Goal: Transaction & Acquisition: Purchase product/service

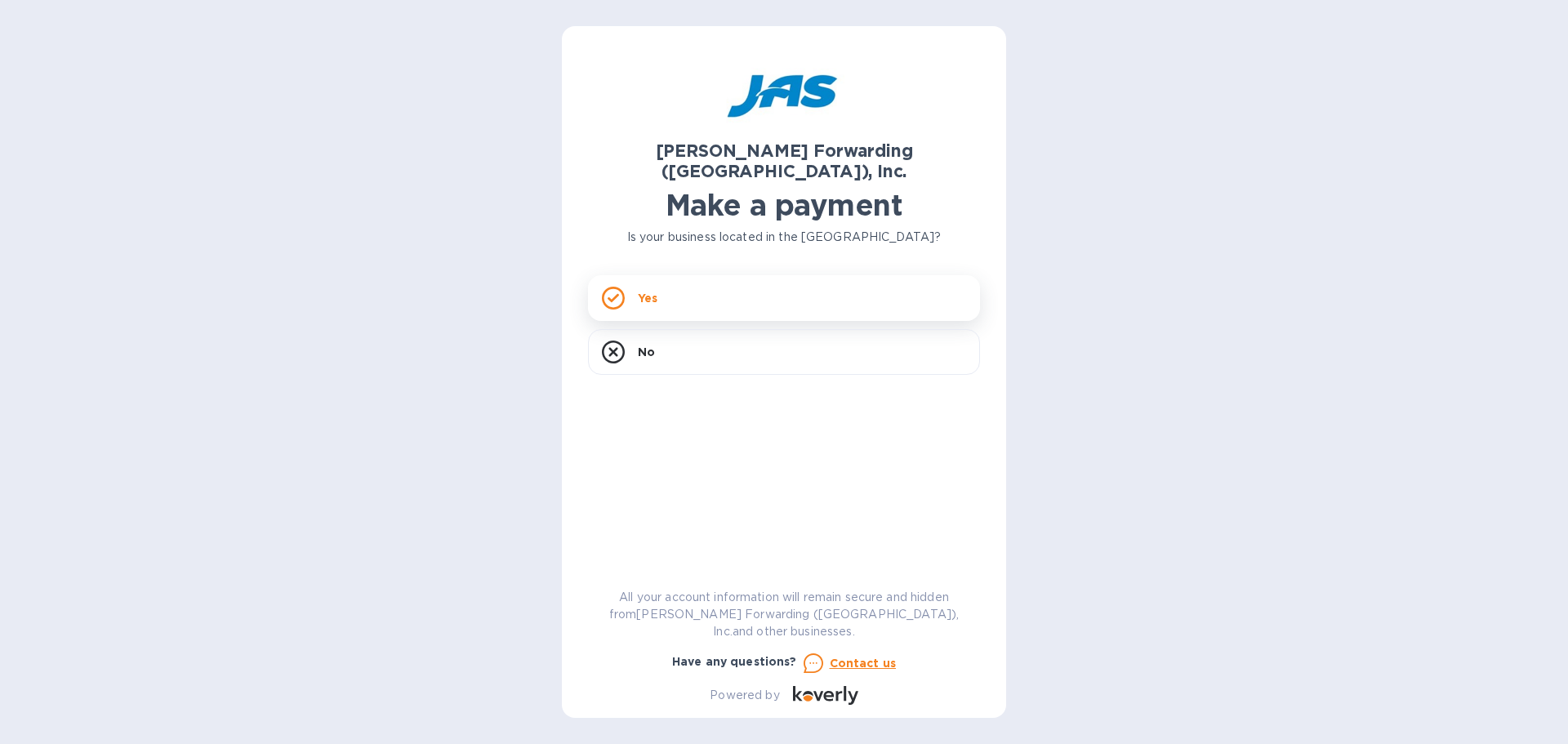
click at [648, 290] on p "Yes" at bounding box center [648, 298] width 20 height 16
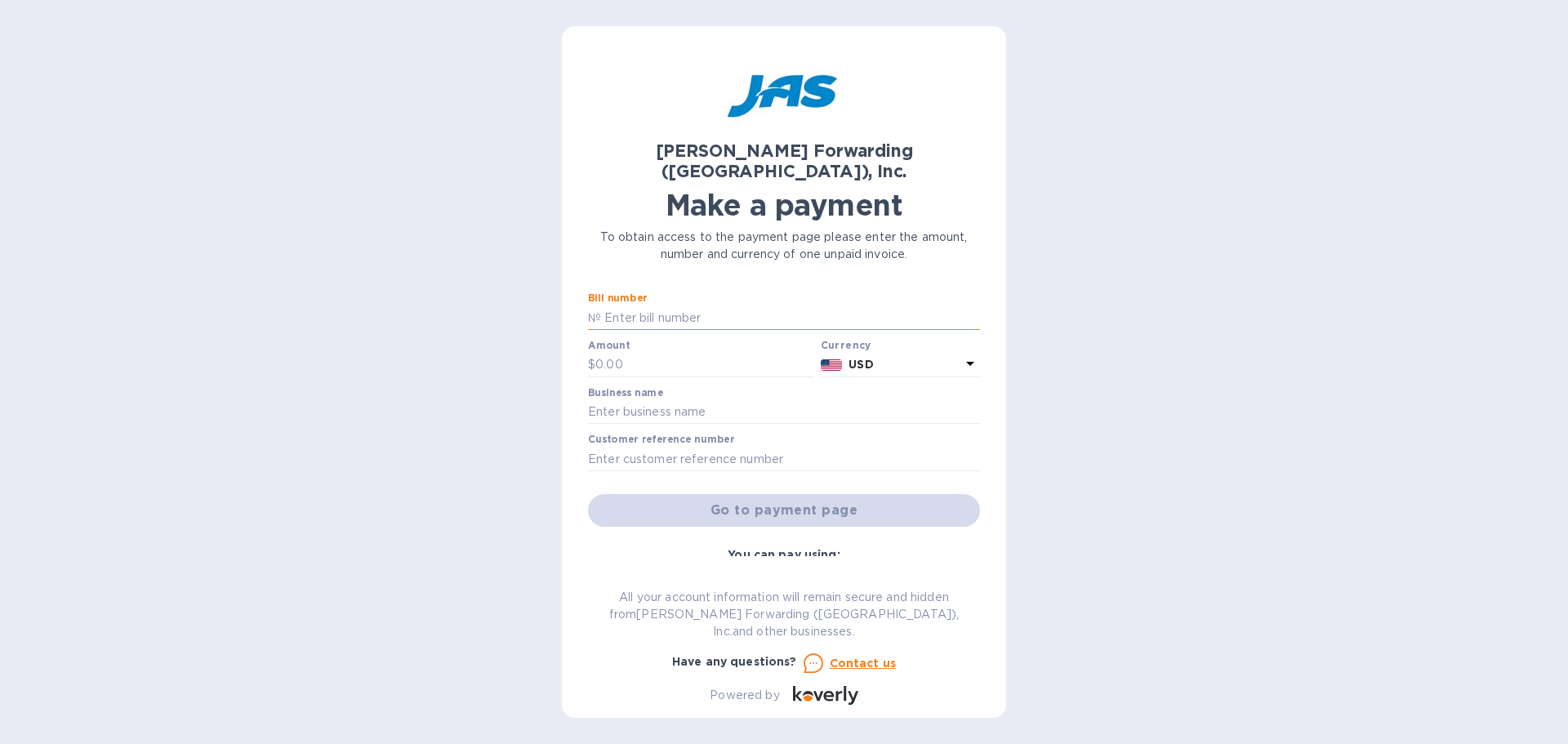
click at [663, 305] on input "text" at bounding box center [790, 317] width 379 height 24
type input "MEM503348236"
drag, startPoint x: 633, startPoint y: 342, endPoint x: 565, endPoint y: 348, distance: 68.3
click at [565, 348] on div "[PERSON_NAME] Forwarding ([GEOGRAPHIC_DATA]), Inc. Make a payment To obtain acc…" at bounding box center [784, 372] width 444 height 691
type input "2,077.50"
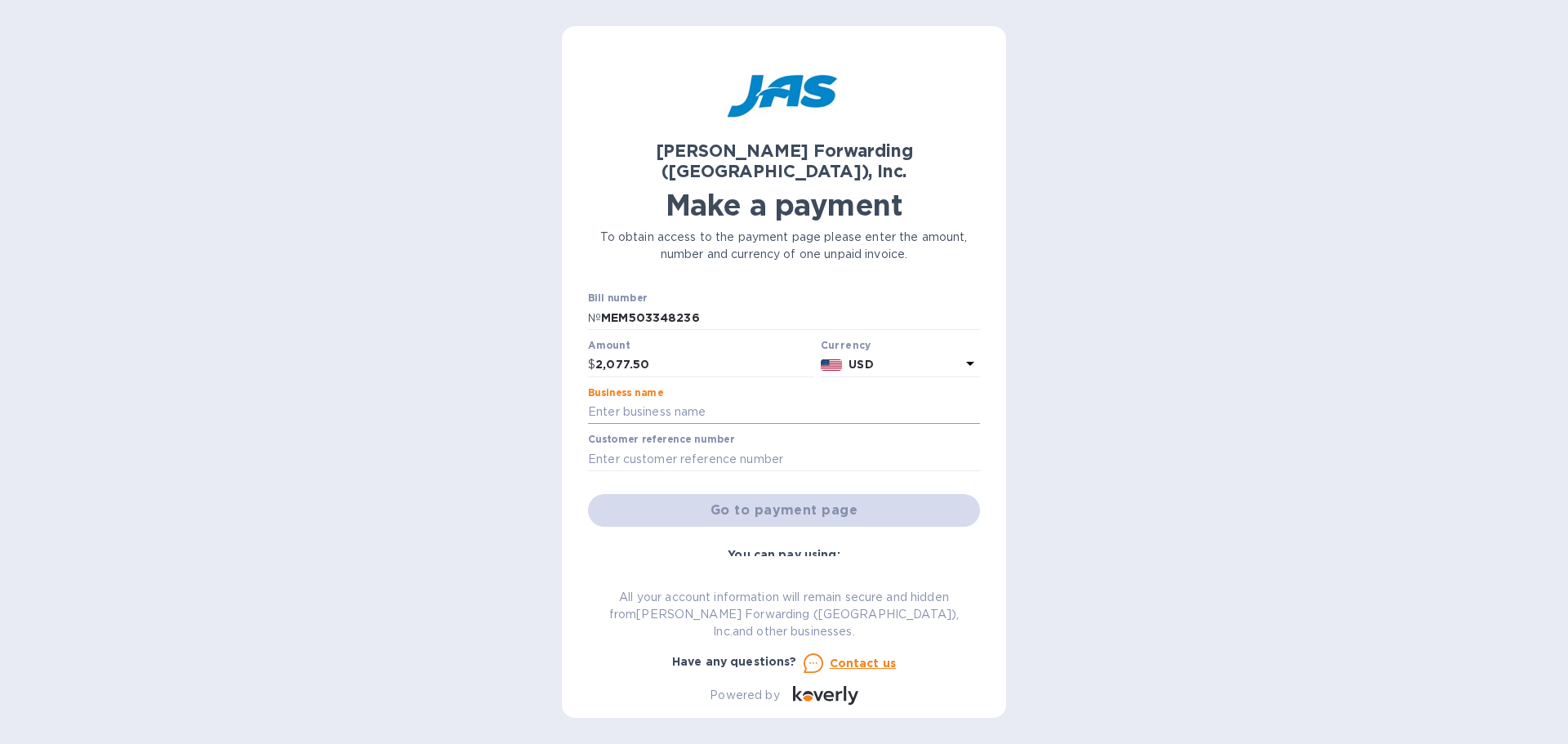
click at [633, 401] on input "text" at bounding box center [784, 412] width 392 height 24
type input "FASTRANS LOGISTICS"
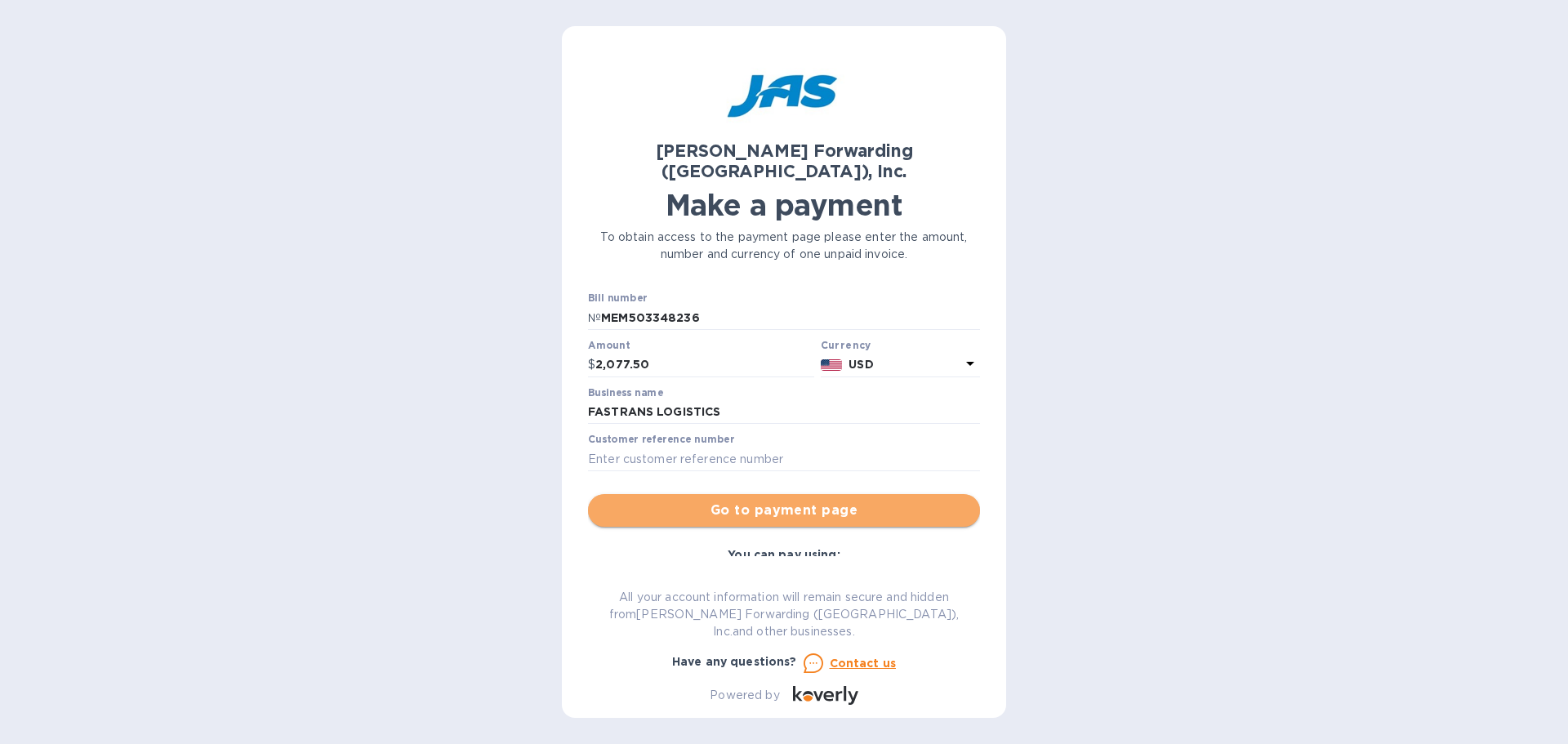
click at [801, 500] on span "Go to payment page" at bounding box center [784, 510] width 366 height 20
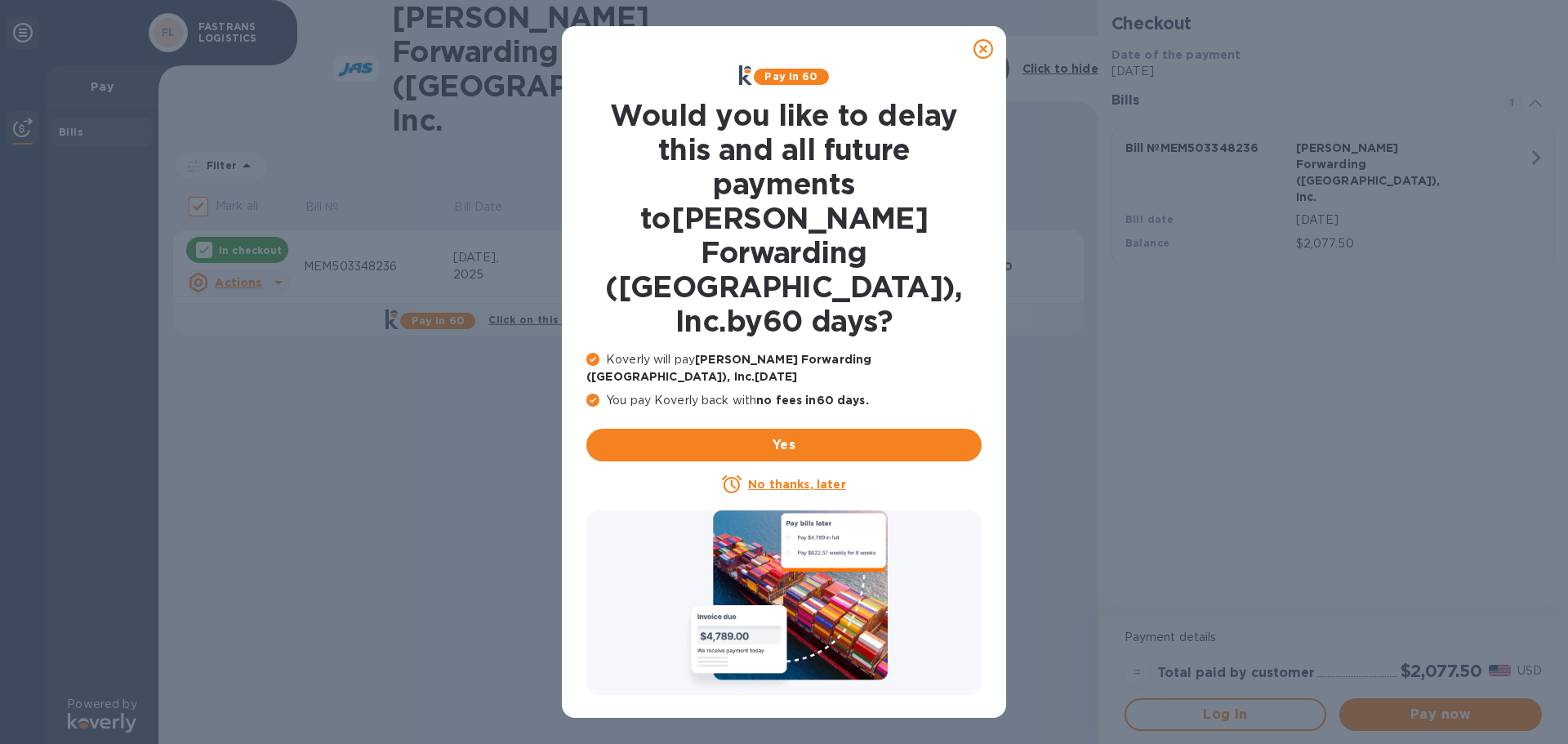
click at [815, 478] on u "No thanks, later" at bounding box center [797, 484] width 97 height 13
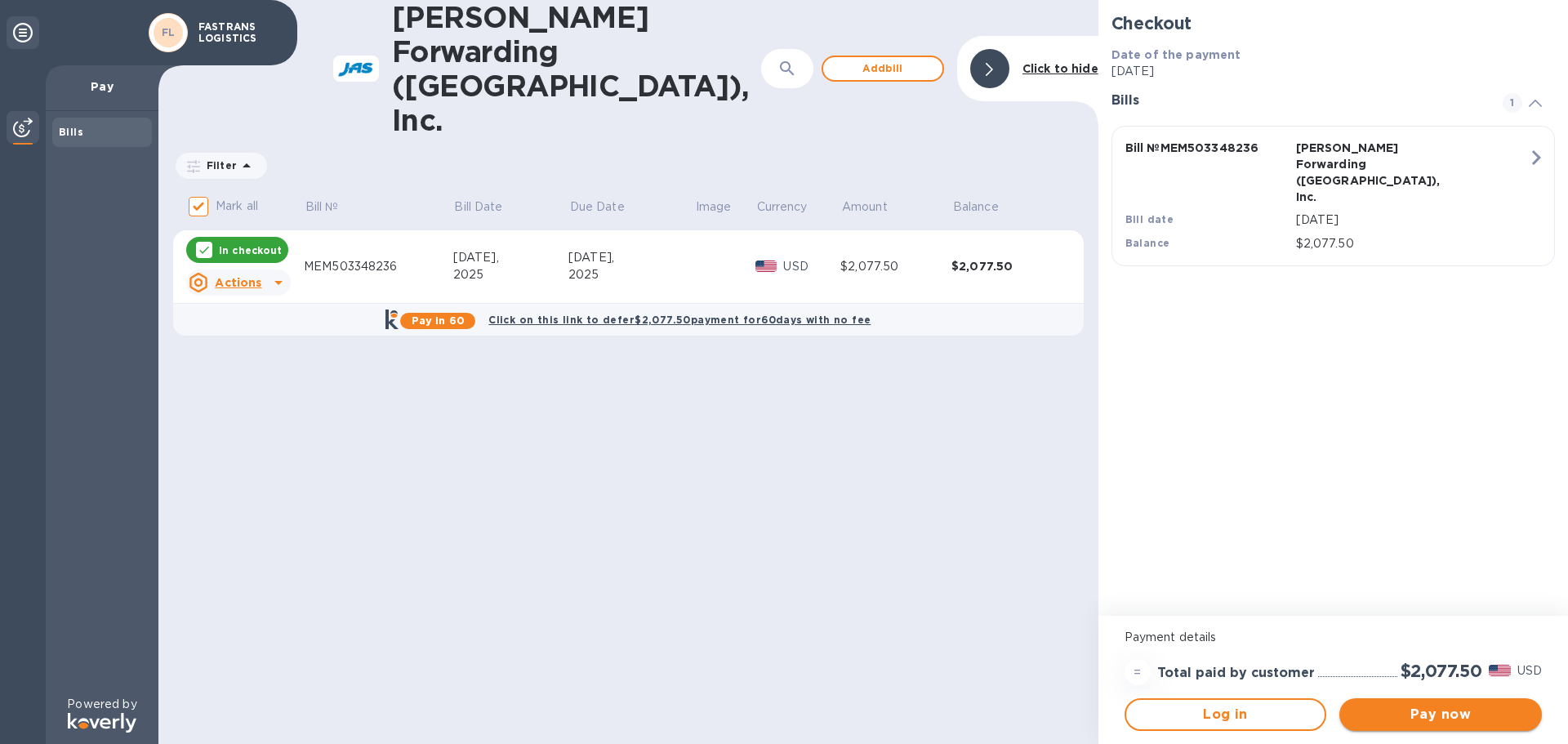
click at [1447, 715] on span "Pay now" at bounding box center [1440, 715] width 177 height 20
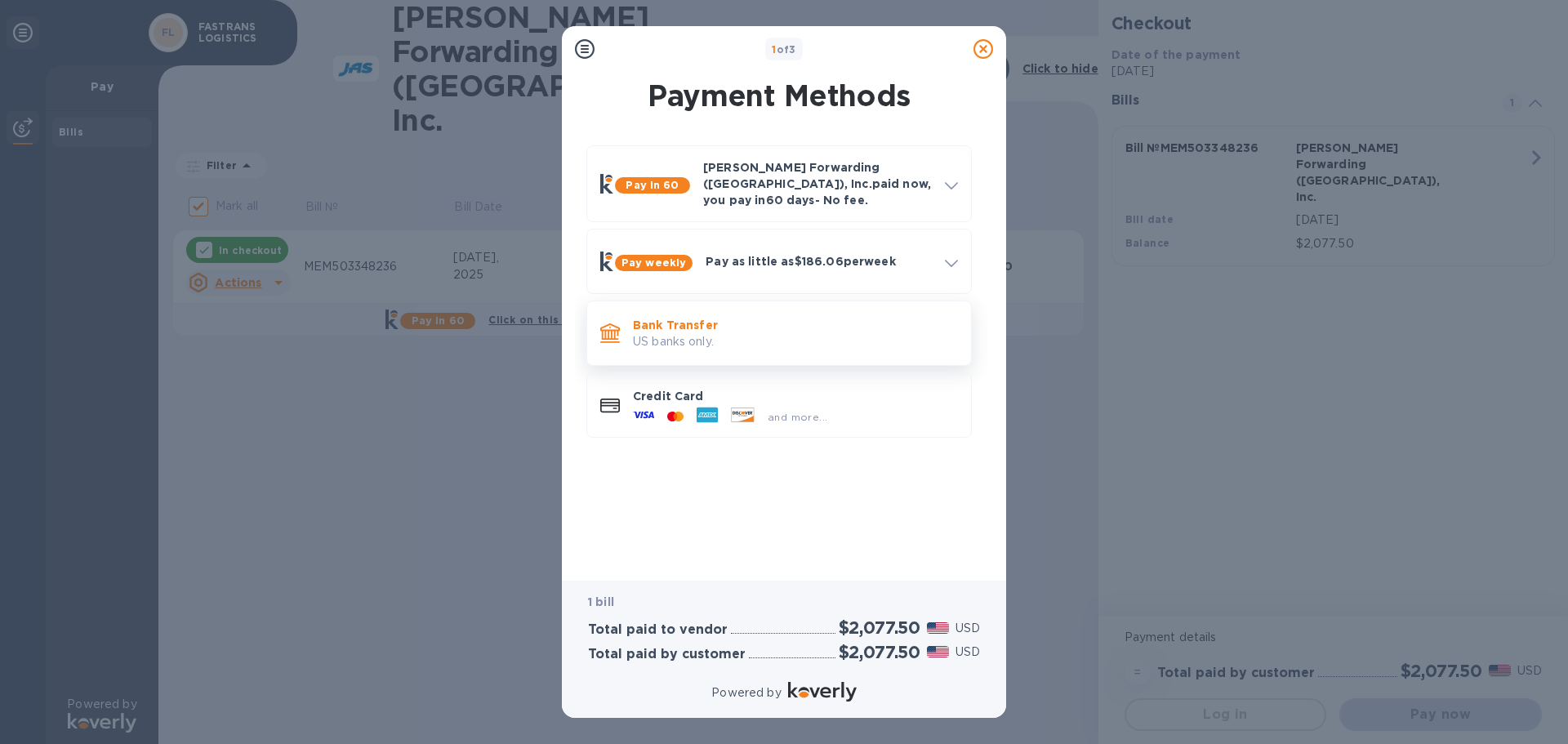
click at [706, 333] on p "US banks only." at bounding box center [795, 342] width 325 height 17
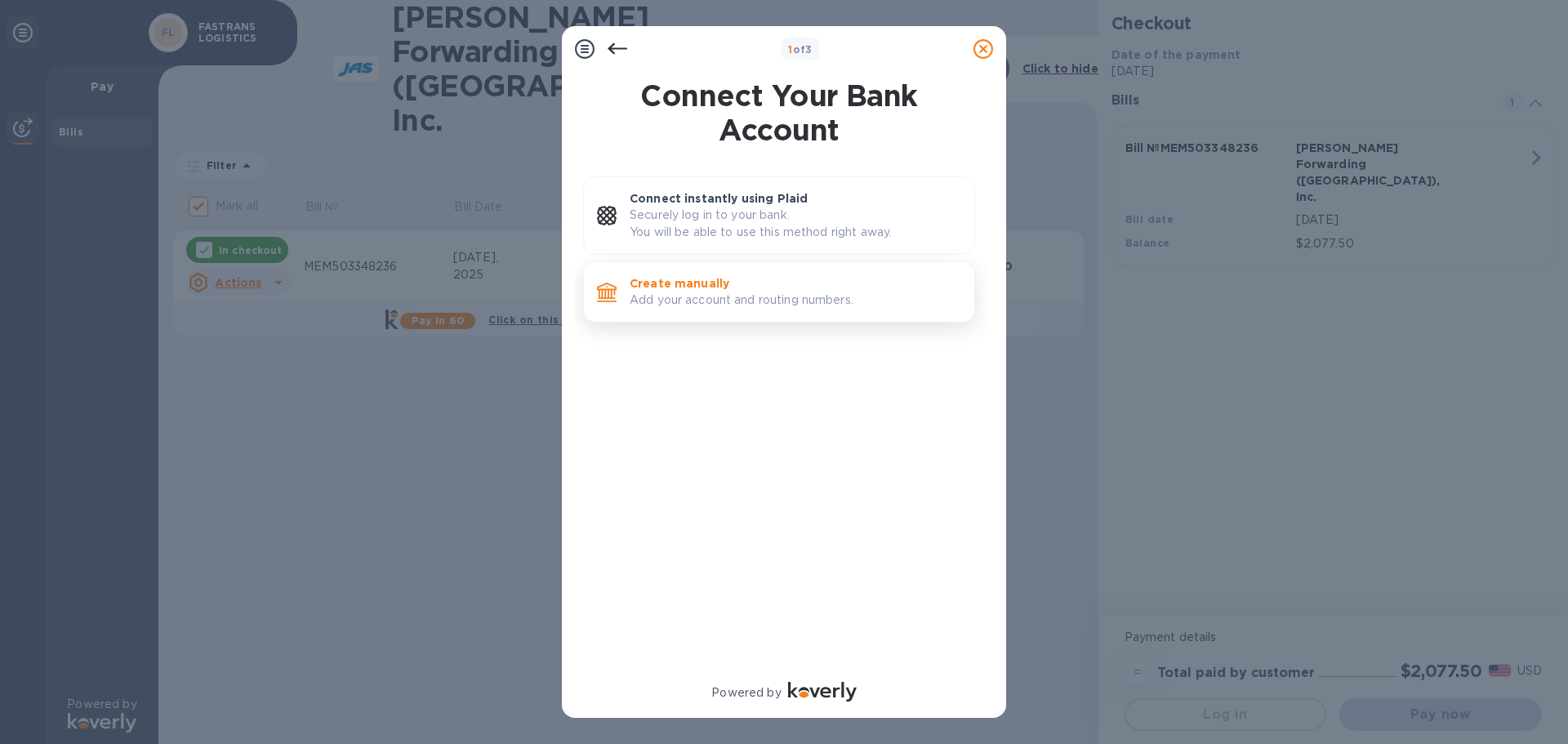
click at [705, 298] on p "Add your account and routing numbers." at bounding box center [796, 300] width 332 height 17
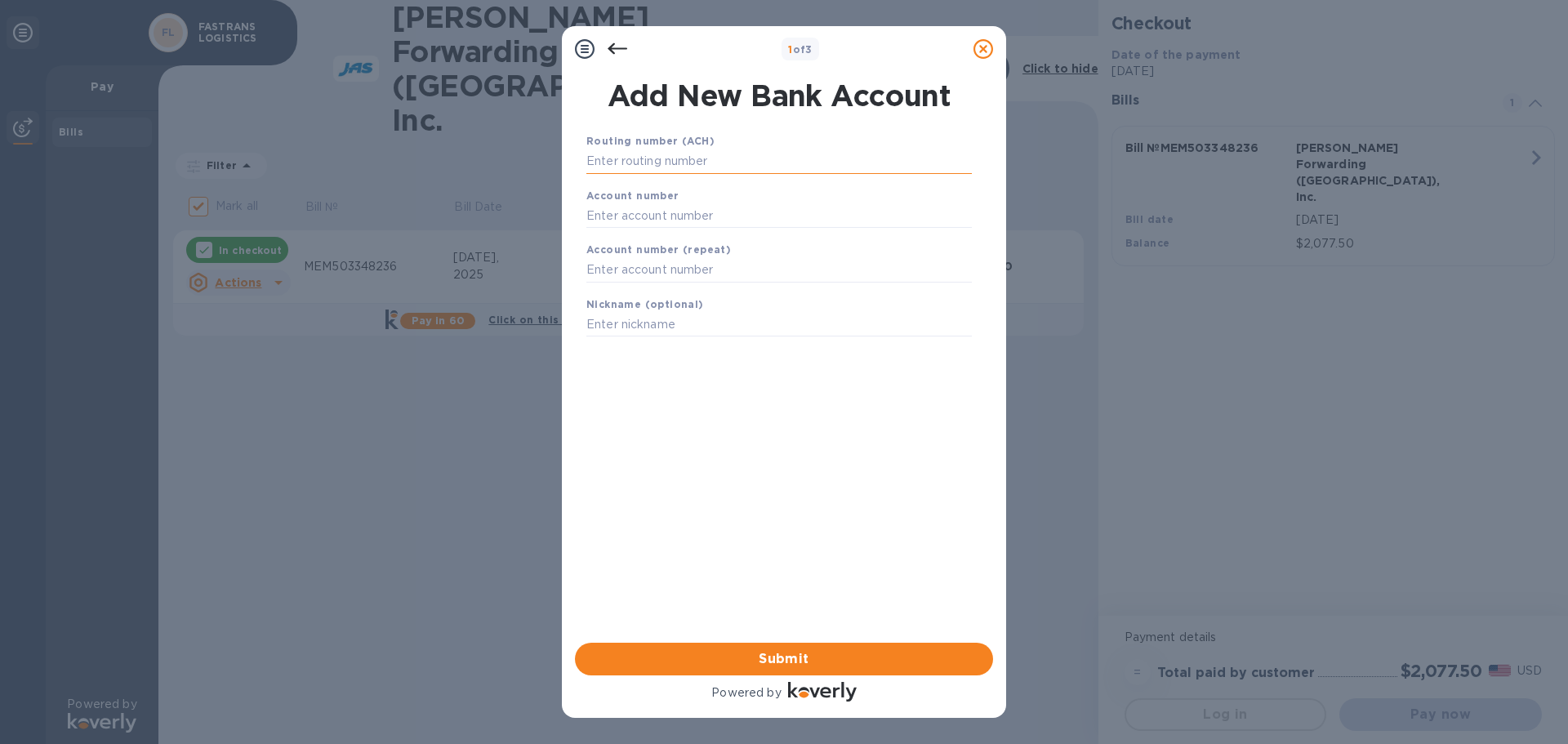
click at [676, 159] on input "text" at bounding box center [779, 161] width 385 height 24
type input "071102568"
click at [632, 238] on input "text" at bounding box center [779, 236] width 385 height 24
type input "0067018352"
click at [629, 296] on input "text" at bounding box center [779, 290] width 385 height 24
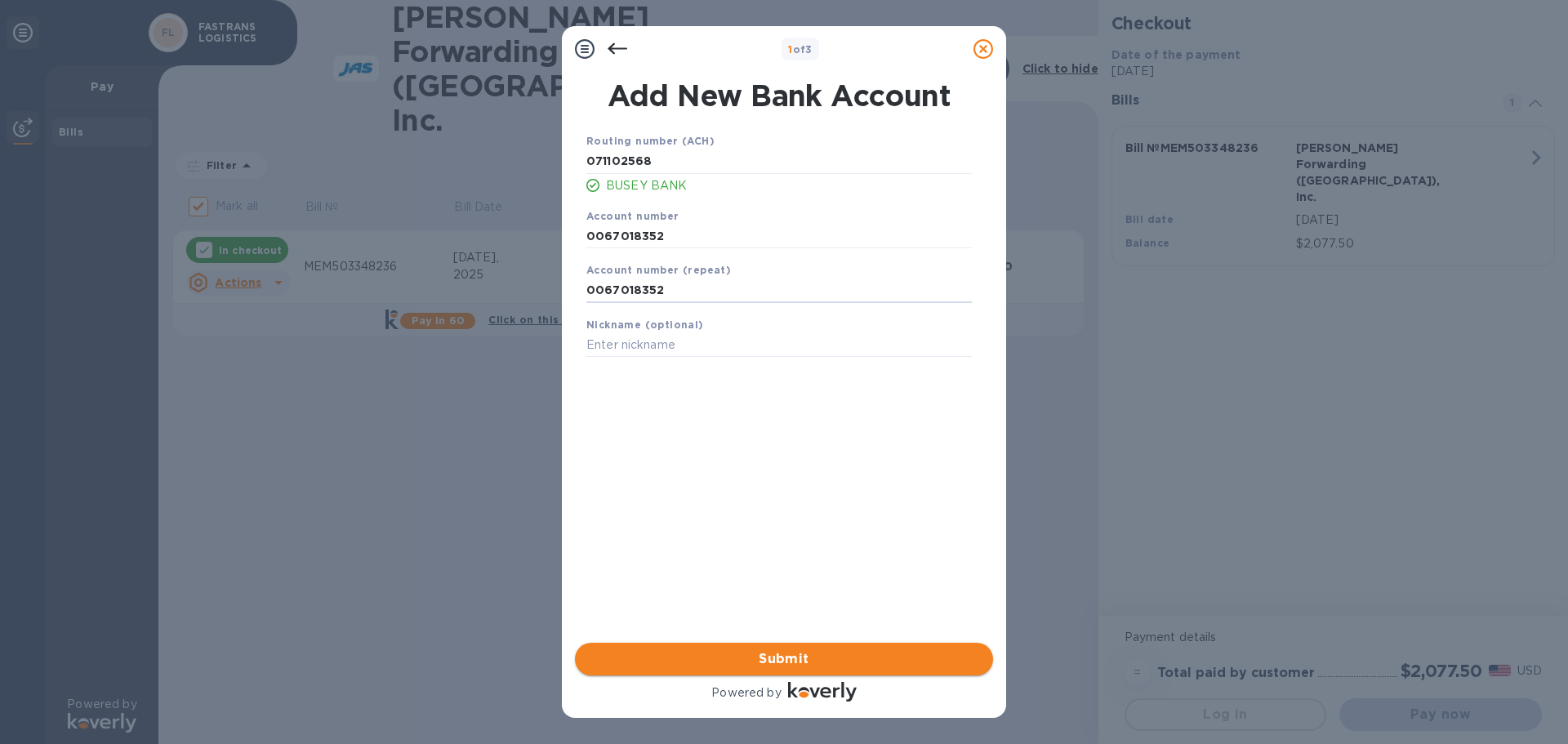
type input "0067018352"
click at [831, 658] on span "Submit" at bounding box center [784, 659] width 392 height 20
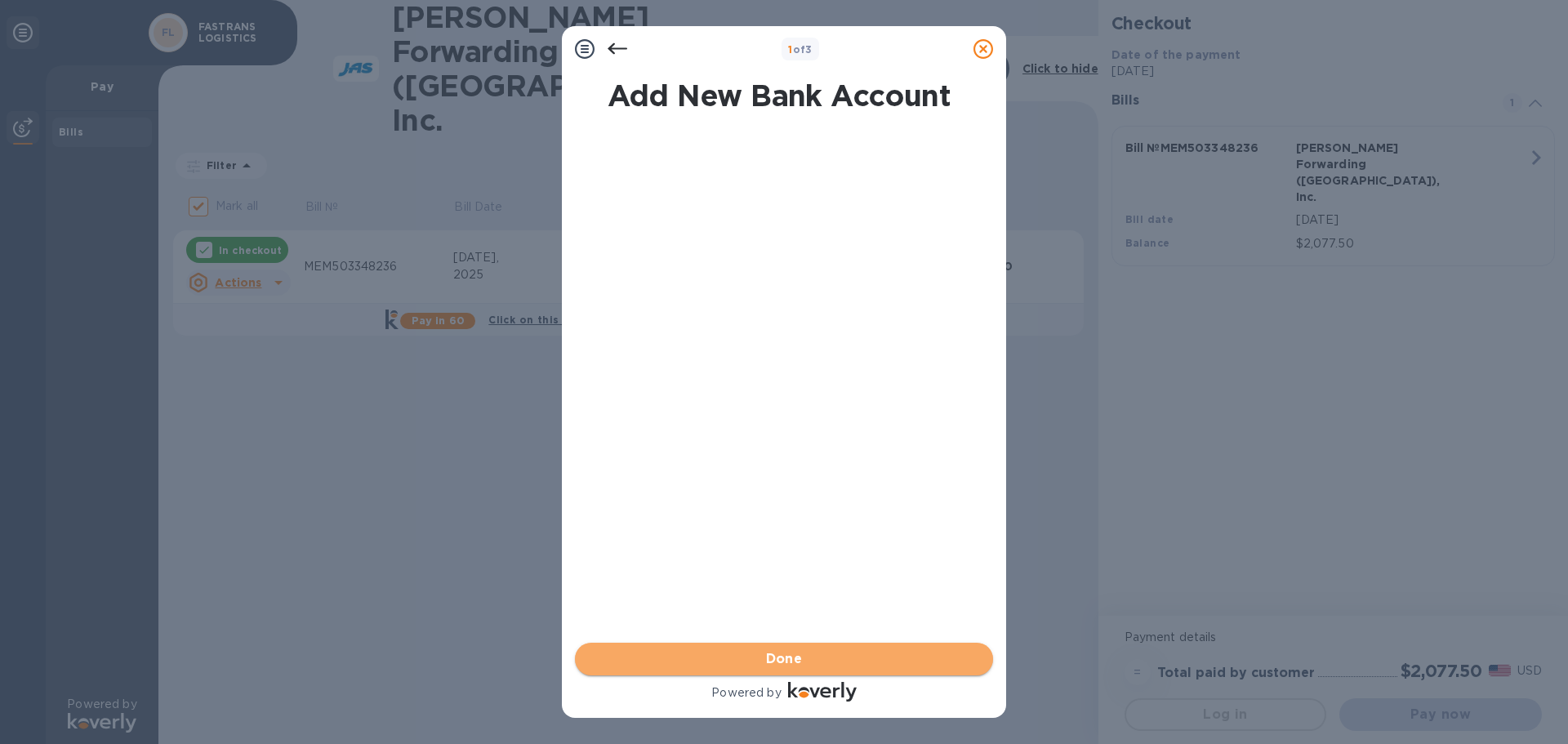
click at [831, 658] on span "Done" at bounding box center [784, 659] width 392 height 20
